Goal: Task Accomplishment & Management: Use online tool/utility

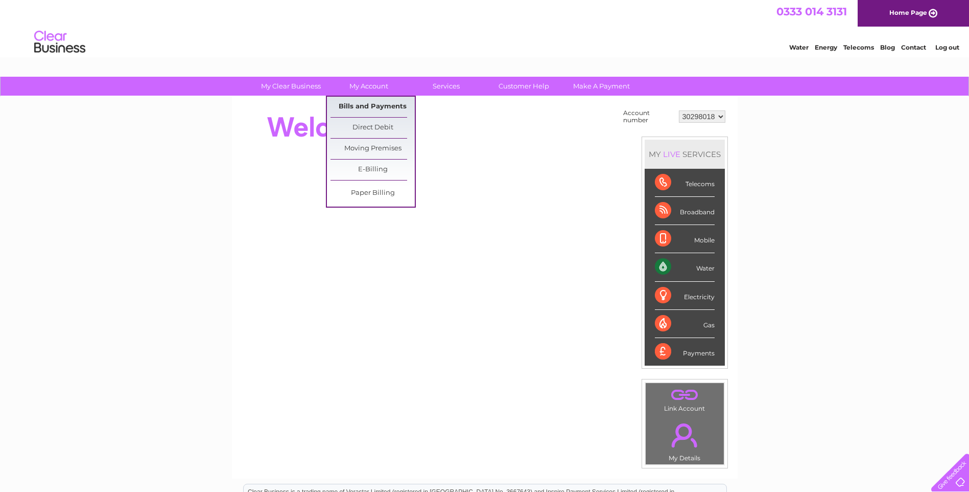
click at [369, 102] on link "Bills and Payments" at bounding box center [373, 107] width 84 height 20
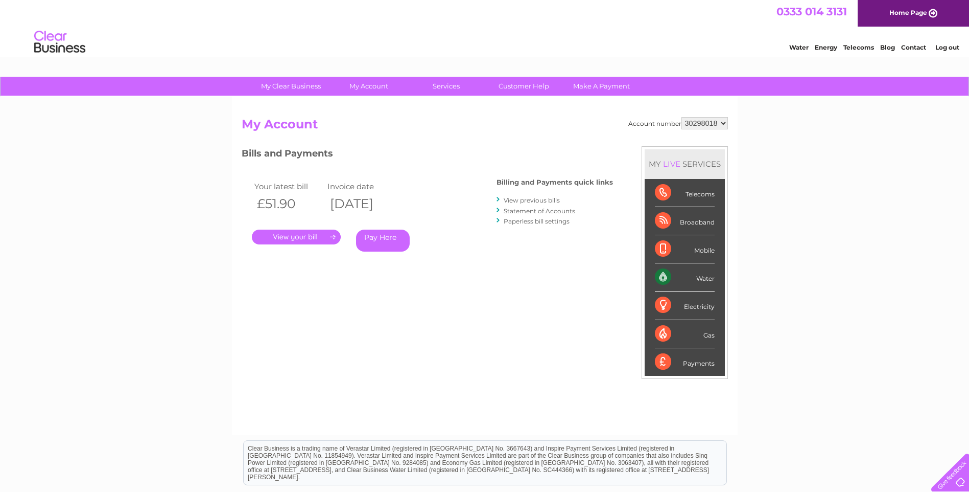
click at [284, 231] on link "." at bounding box center [296, 236] width 89 height 15
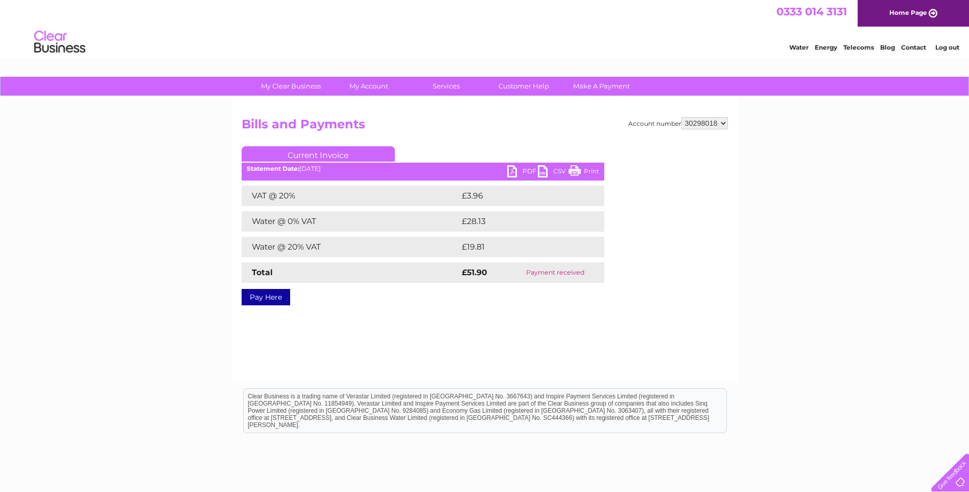
click at [522, 171] on link "PDF" at bounding box center [522, 172] width 31 height 15
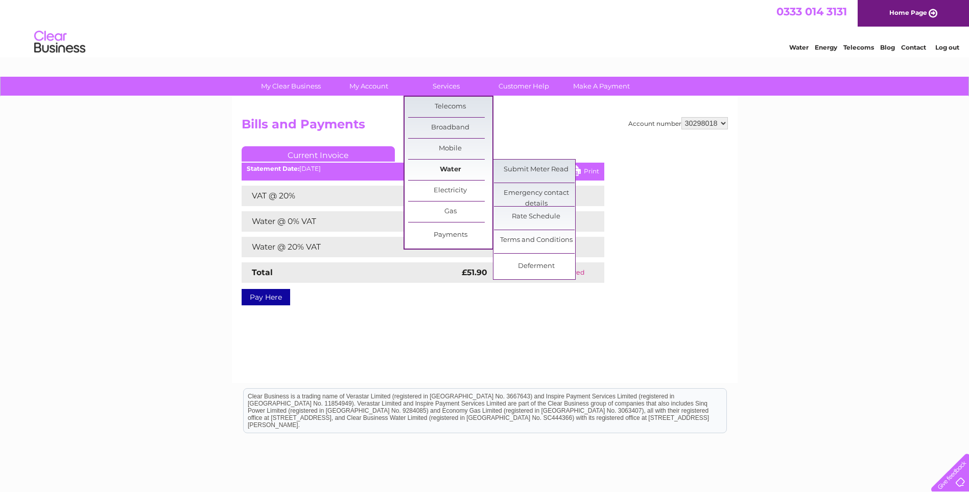
click at [450, 167] on link "Water" at bounding box center [450, 169] width 84 height 20
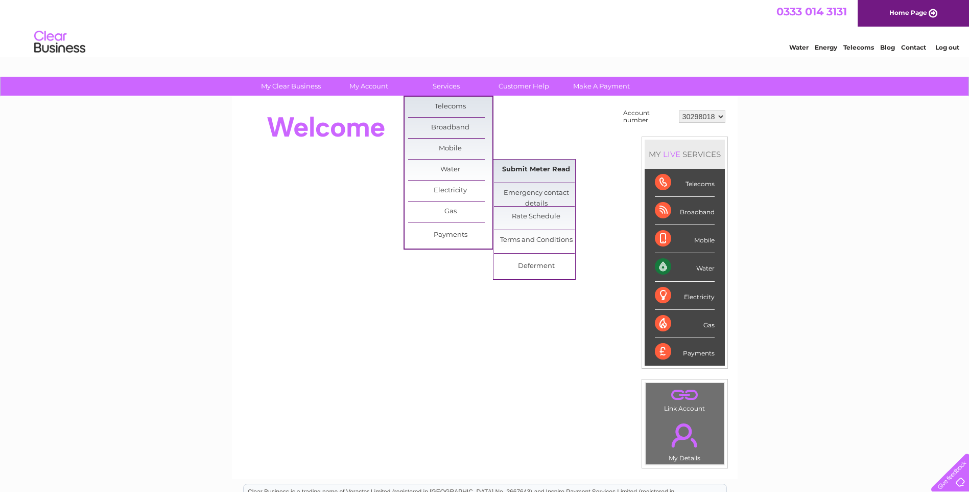
click at [535, 167] on link "Submit Meter Read" at bounding box center [536, 169] width 84 height 20
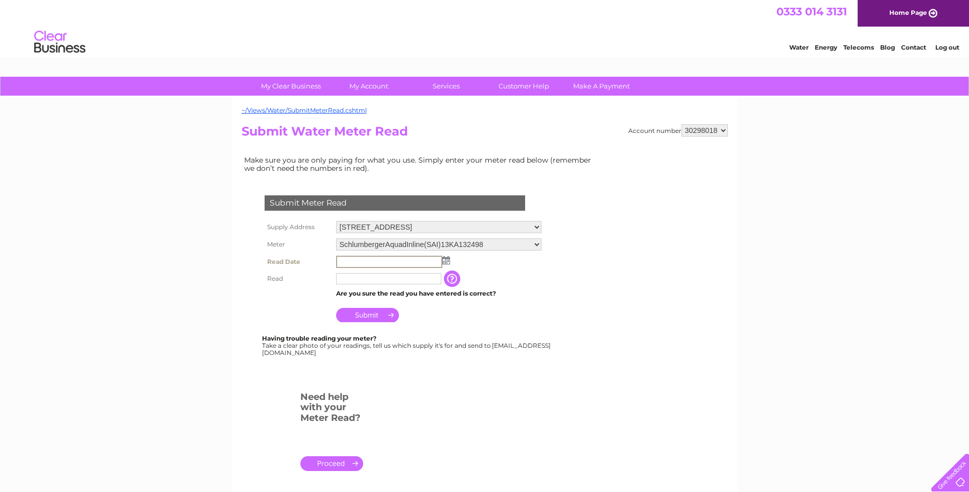
click at [391, 263] on input "text" at bounding box center [389, 261] width 106 height 12
click at [447, 262] on img at bounding box center [446, 260] width 8 height 8
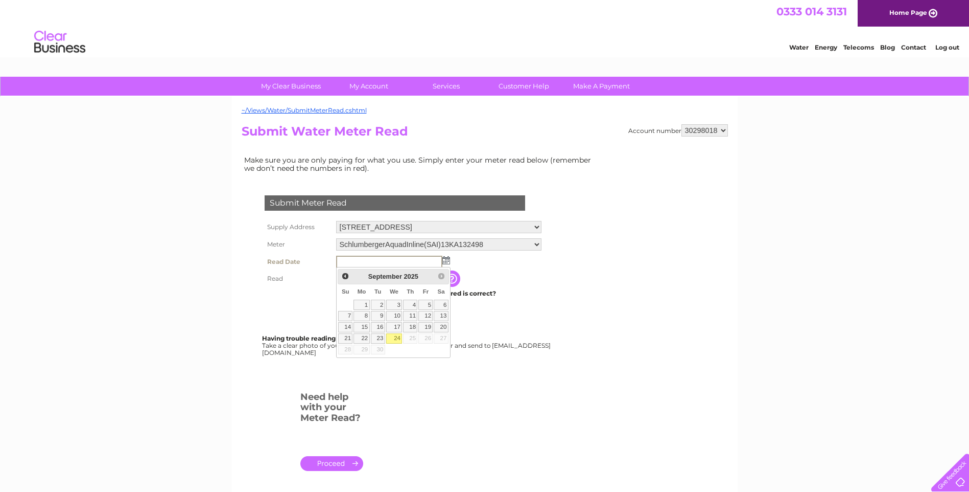
click at [396, 338] on link "24" at bounding box center [394, 338] width 16 height 10
type input "2025/09/24"
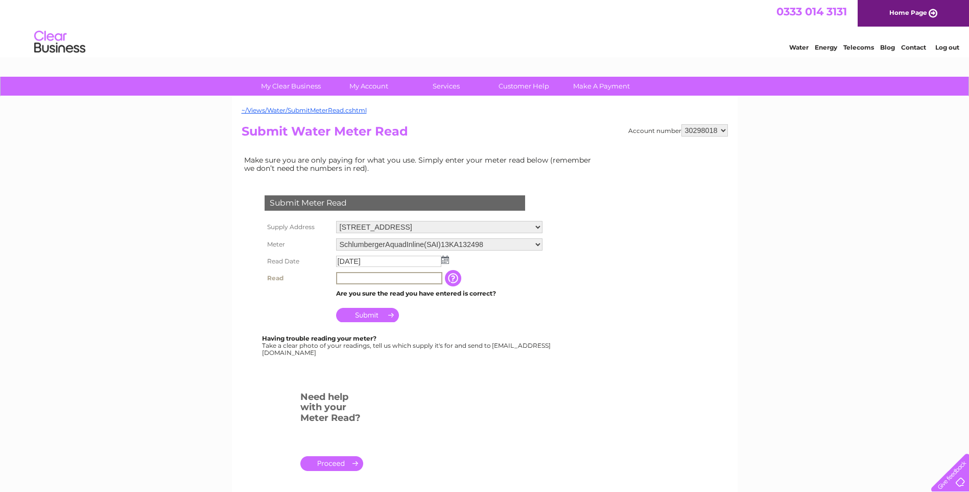
click at [364, 276] on input "text" at bounding box center [389, 278] width 106 height 12
type input "193"
click at [453, 276] on input "button" at bounding box center [454, 278] width 18 height 16
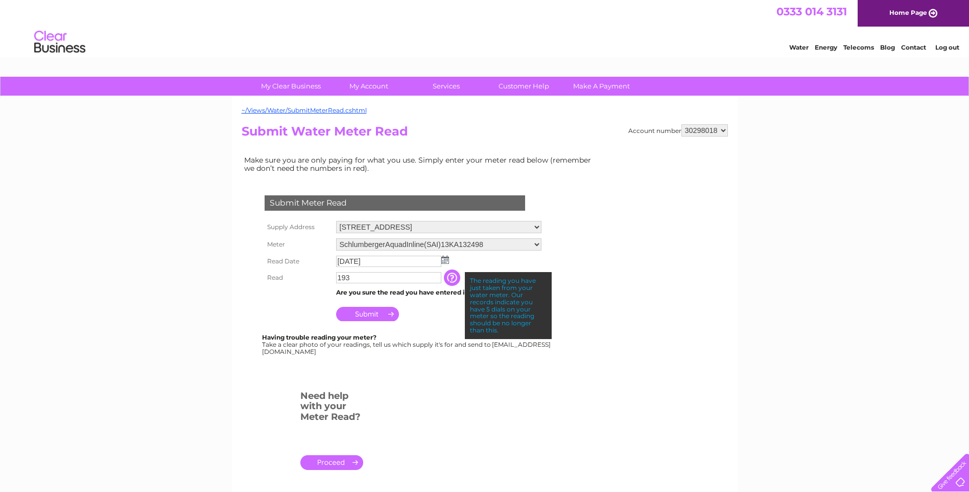
click at [371, 315] on input "Submit" at bounding box center [367, 314] width 63 height 14
